Goal: Find contact information: Find contact information

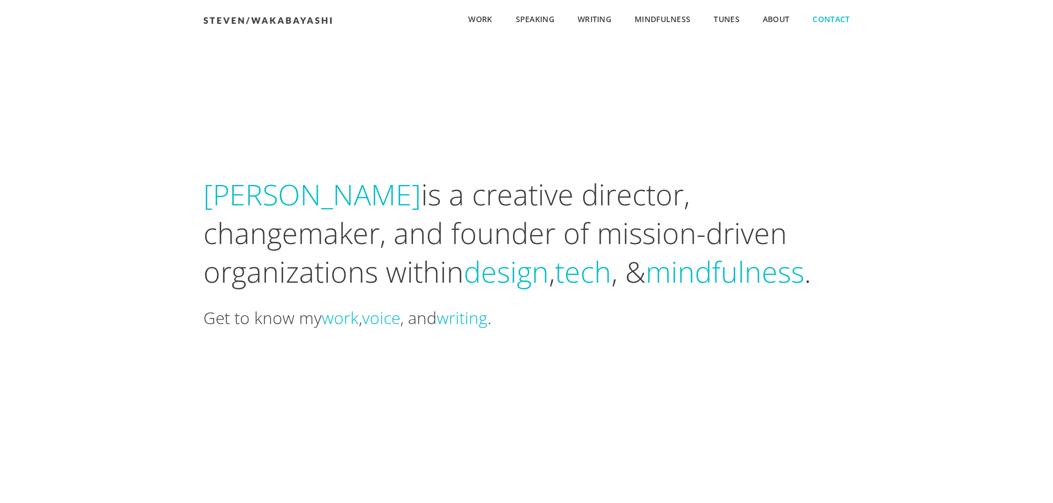
click at [832, 22] on span "Contact" at bounding box center [830, 20] width 37 height 12
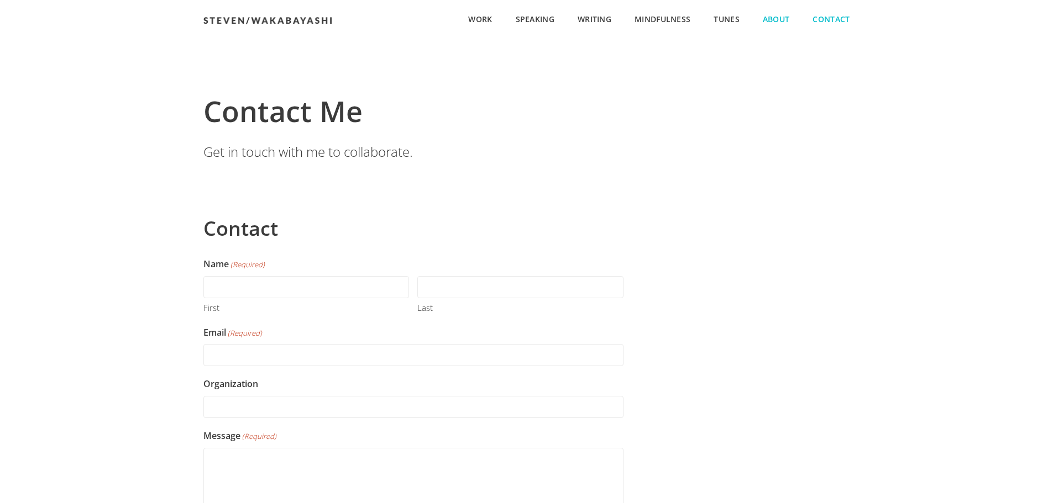
click at [767, 18] on span "About" at bounding box center [775, 20] width 27 height 12
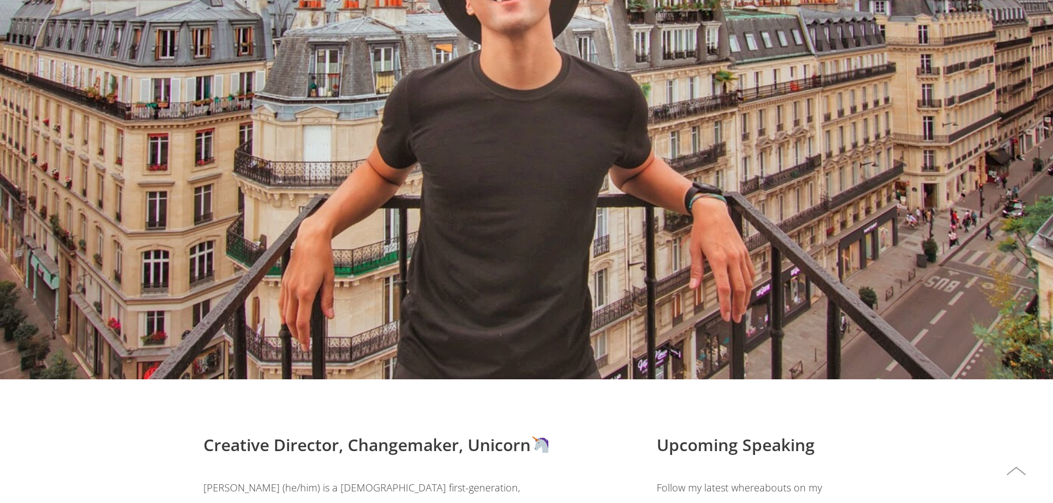
scroll to position [718, 0]
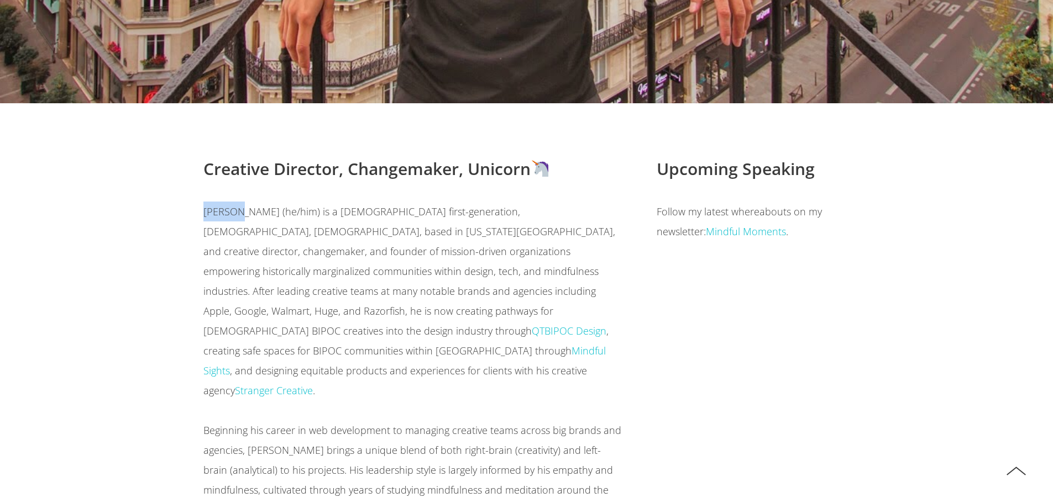
drag, startPoint x: 202, startPoint y: 209, endPoint x: 235, endPoint y: 211, distance: 33.2
click at [235, 211] on div "Creative Director, Changemaker, Unicorn Steven Wakabayashi (he/him) is a queer …" at bounding box center [413, 339] width 453 height 361
copy p "Steven"
